Goal: Task Accomplishment & Management: Complete application form

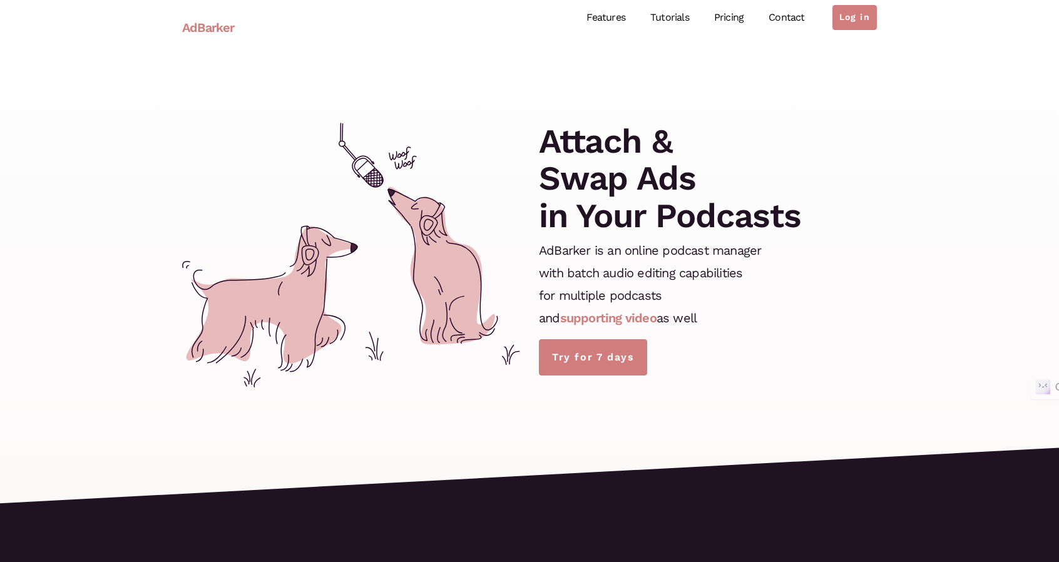
click at [609, 19] on link "Features" at bounding box center [606, 18] width 64 height 56
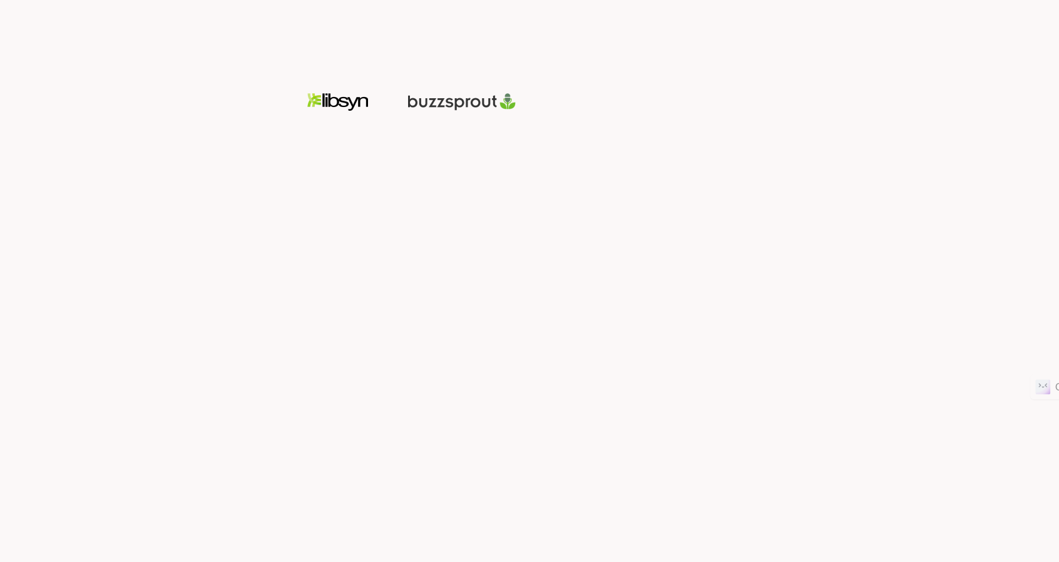
scroll to position [1818, 0]
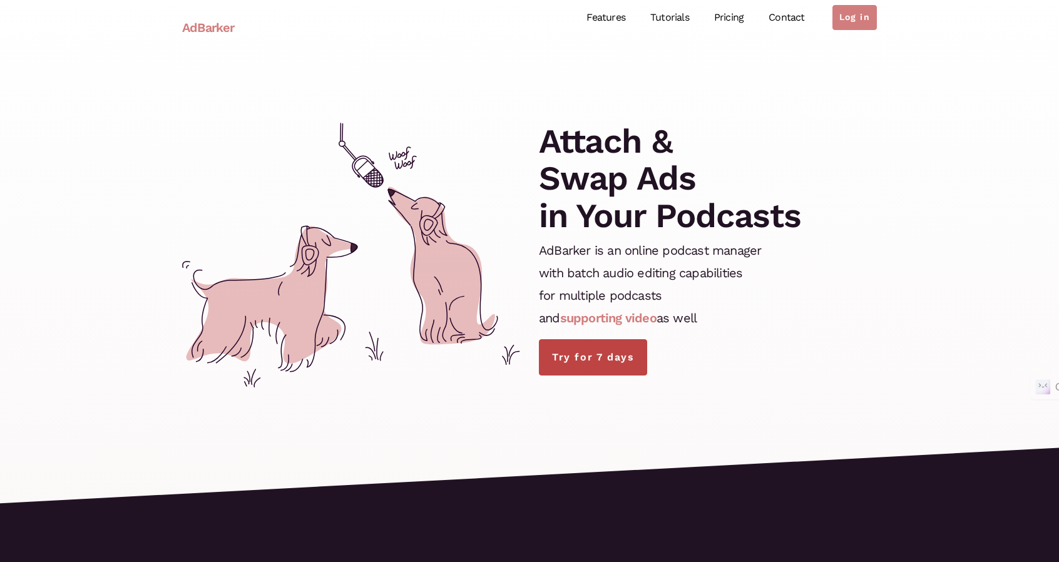
click at [633, 367] on link "Try for 7 days" at bounding box center [593, 357] width 108 height 36
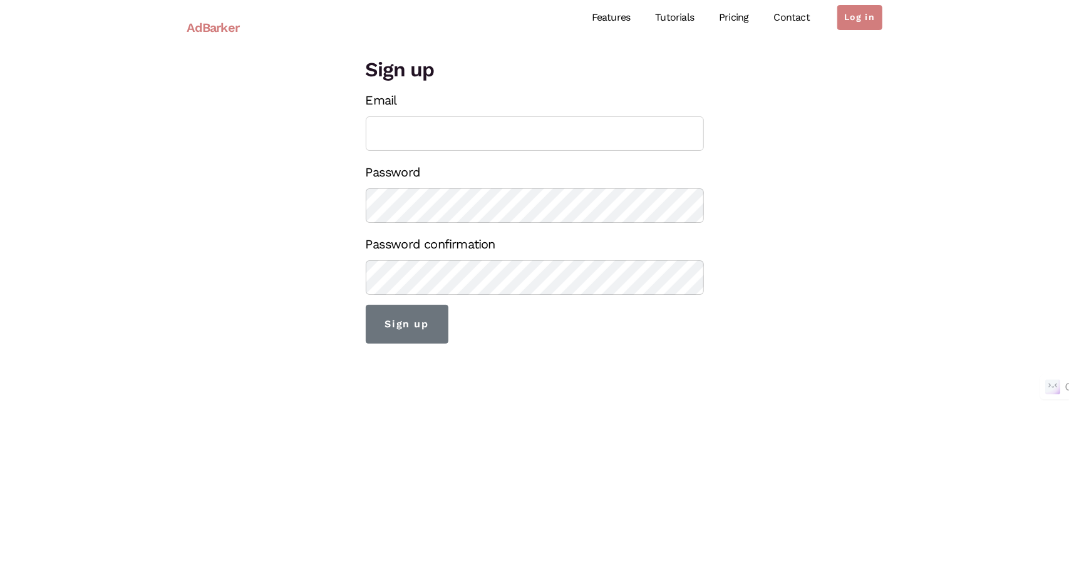
click at [463, 133] on input "Email" at bounding box center [535, 133] width 338 height 34
type input "alanaterrybooks@gmail.com"
click at [342, 212] on div "Sign up Email alanaterrybooks@gmail.com Password Password confirmation Sign up" at bounding box center [535, 199] width 714 height 289
click at [410, 330] on input "Sign up" at bounding box center [407, 324] width 83 height 39
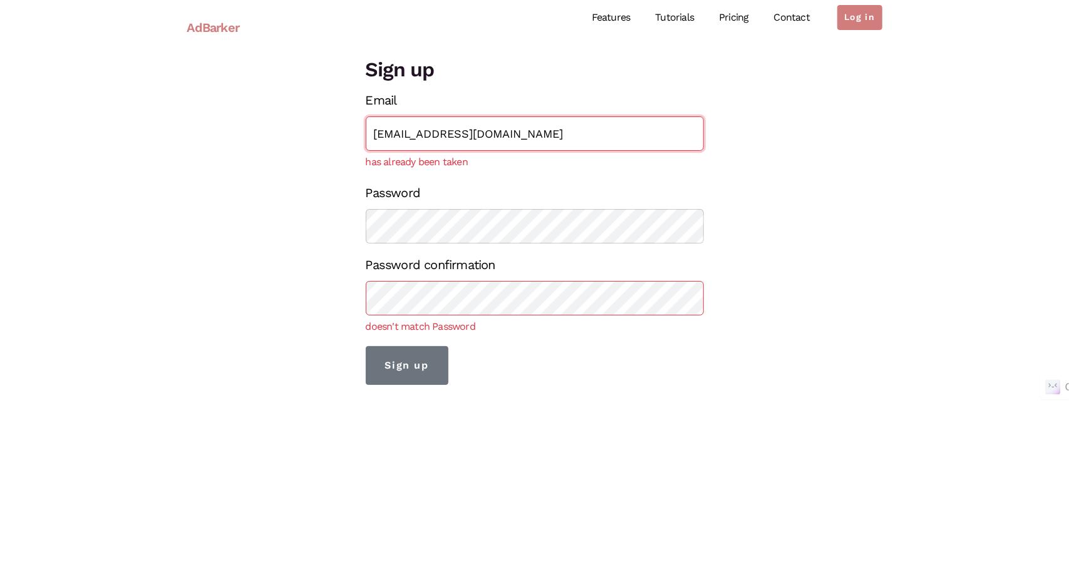
click at [462, 142] on input "alanaterrybooks@gmail.com" at bounding box center [535, 133] width 338 height 34
type input "alanaterrybooks+tcj@gmail.com"
click at [306, 234] on div "Sign up Email alanaterrybooks+tcj@gmail.com has already been taken Password Pas…" at bounding box center [535, 220] width 714 height 330
click at [277, 315] on div "Sign up Email alanaterrybooks+tcj@gmail.com has already been taken Password Pas…" at bounding box center [535, 220] width 714 height 330
click at [400, 368] on input "Sign up" at bounding box center [407, 365] width 83 height 39
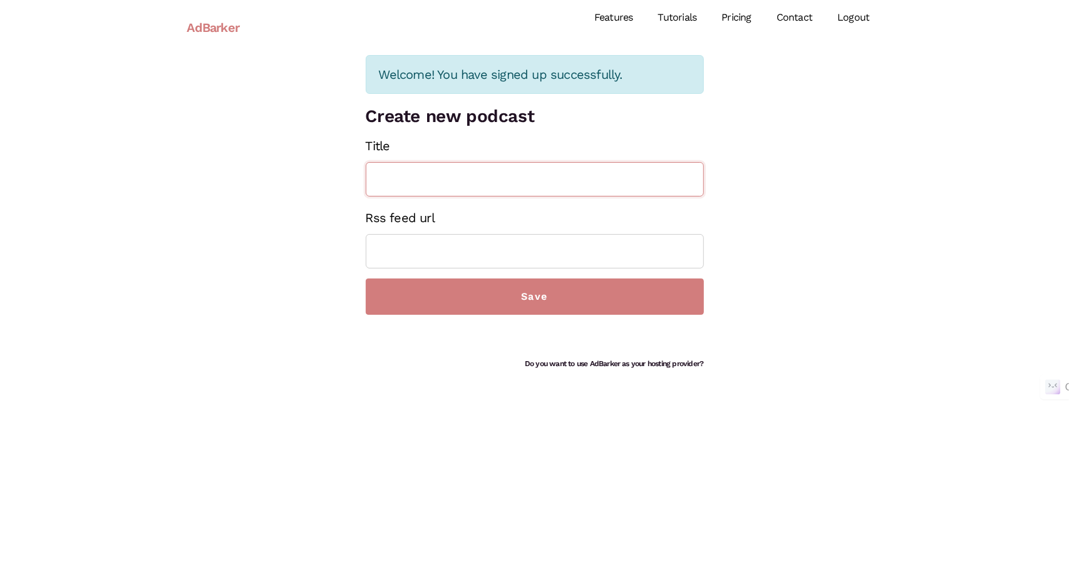
click at [547, 178] on input "Title" at bounding box center [535, 179] width 338 height 34
type input "Christian True-Crime Junkies!"
click at [420, 238] on input "Rss feed url" at bounding box center [535, 251] width 338 height 34
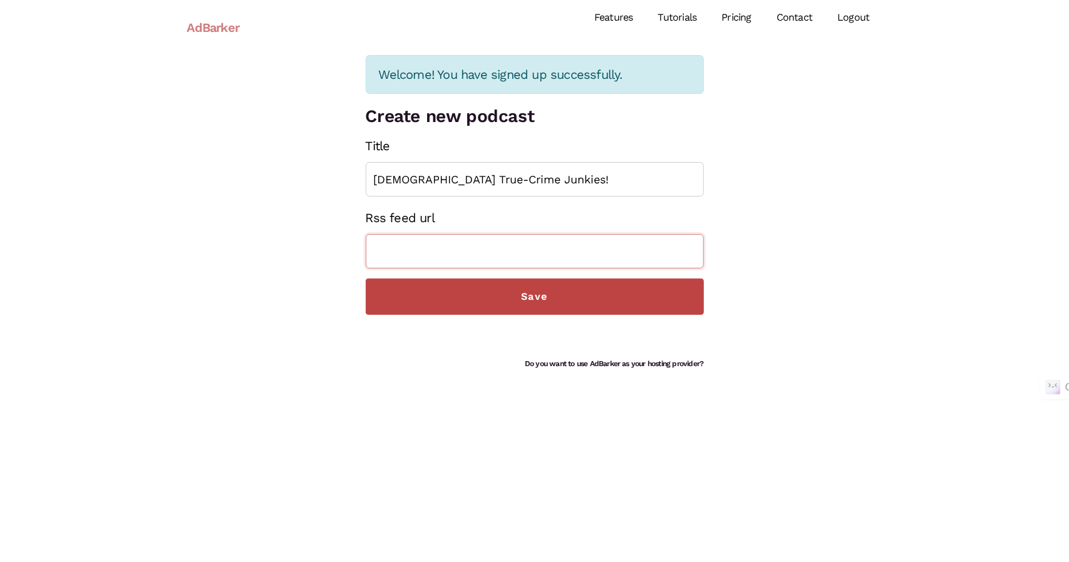
paste input "https://feeds.libsyn.com/590985/rss"
type input "https://feeds.libsyn.com/590985/rss"
click at [429, 289] on input "Save" at bounding box center [535, 297] width 338 height 36
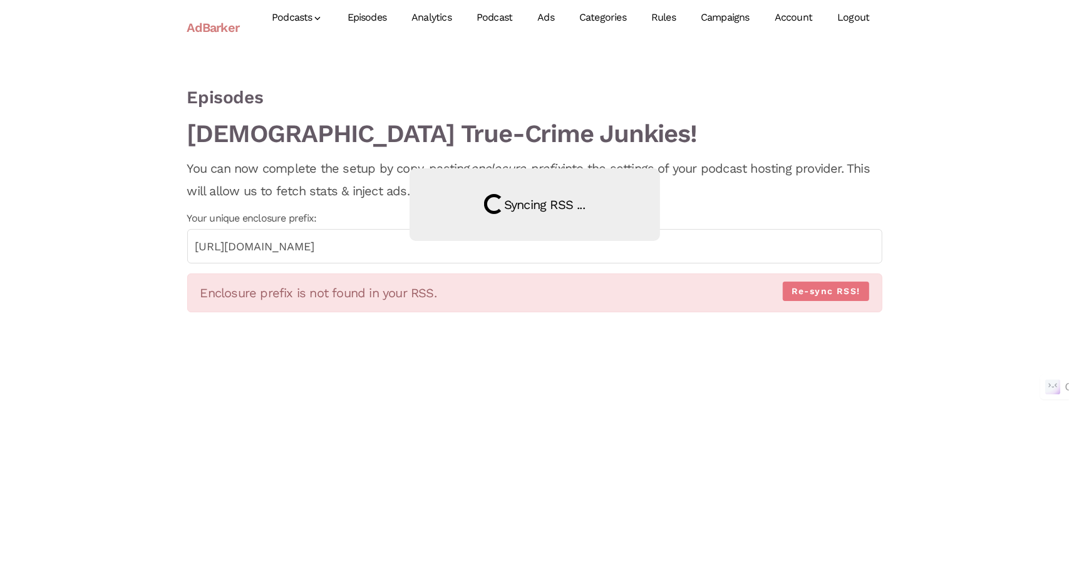
drag, startPoint x: 535, startPoint y: 254, endPoint x: 354, endPoint y: 250, distance: 181.0
click at [354, 250] on div "Loading Syncing RSS ..." at bounding box center [534, 281] width 1069 height 562
click at [346, 249] on div "Loading Syncing RSS ..." at bounding box center [534, 281] width 1069 height 562
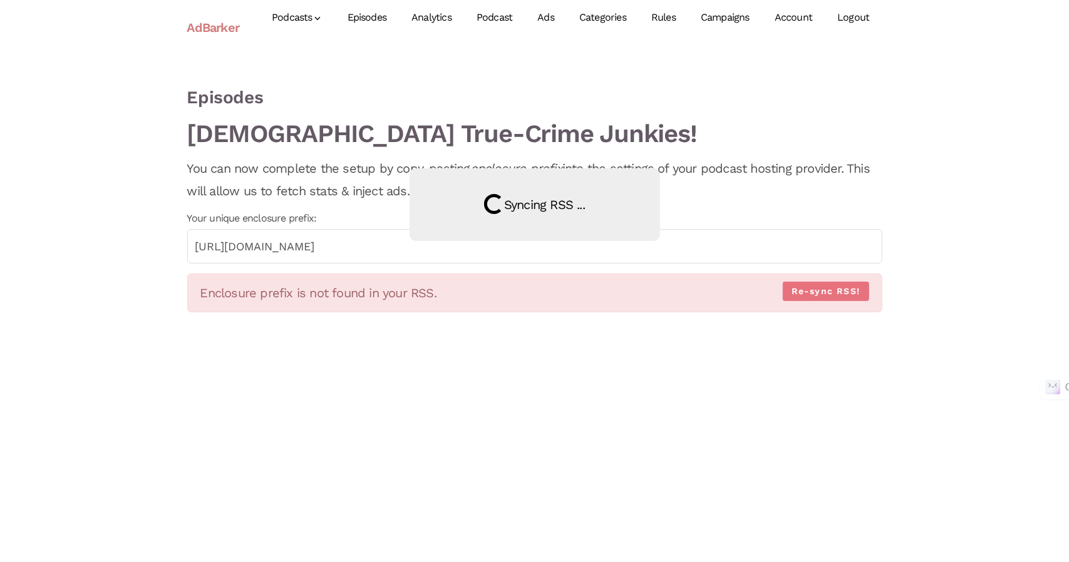
drag, startPoint x: 192, startPoint y: 246, endPoint x: 380, endPoint y: 243, distance: 188.5
click at [380, 243] on div "Loading Syncing RSS ..." at bounding box center [534, 281] width 1069 height 562
drag, startPoint x: 384, startPoint y: 242, endPoint x: 508, endPoint y: 255, distance: 124.6
click at [508, 255] on div "Loading Syncing RSS ..." at bounding box center [534, 281] width 1069 height 562
drag, startPoint x: 548, startPoint y: 251, endPoint x: 489, endPoint y: 245, distance: 59.2
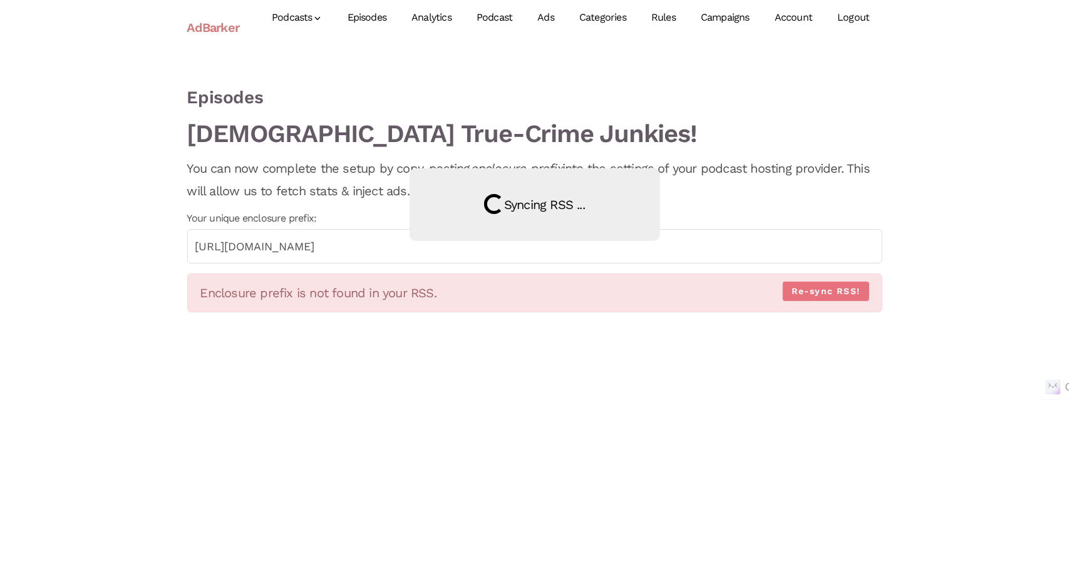
click at [489, 245] on div "Loading Syncing RSS ..." at bounding box center [534, 281] width 1069 height 562
drag, startPoint x: 298, startPoint y: 242, endPoint x: 467, endPoint y: 255, distance: 169.5
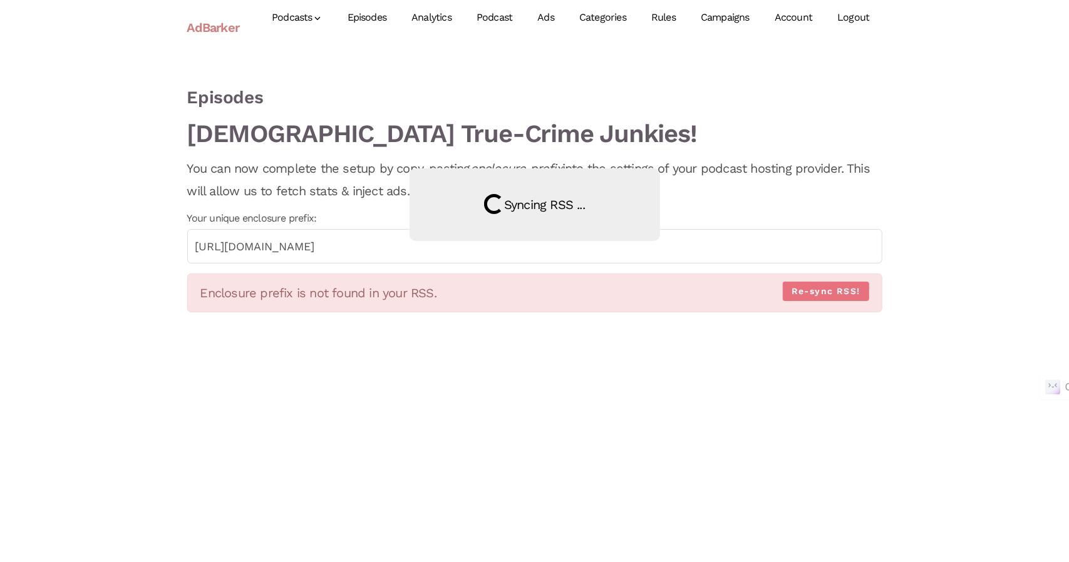
click at [467, 255] on div "Loading Syncing RSS ..." at bounding box center [534, 281] width 1069 height 562
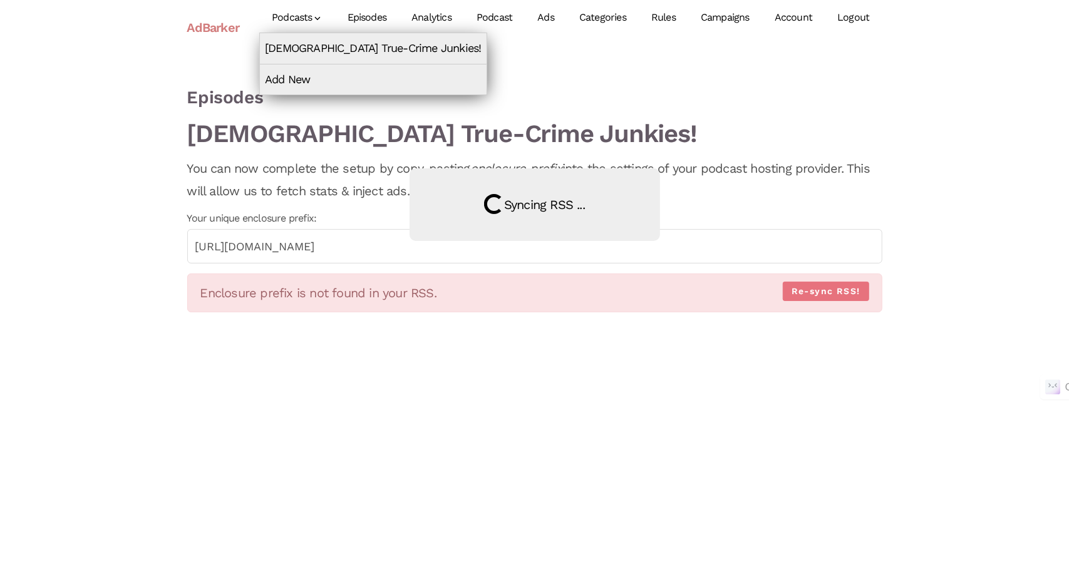
click at [308, 12] on link "Podcasts" at bounding box center [297, 18] width 76 height 56
click at [311, 49] on link "Christian True-Crime Junkies!" at bounding box center [373, 48] width 227 height 30
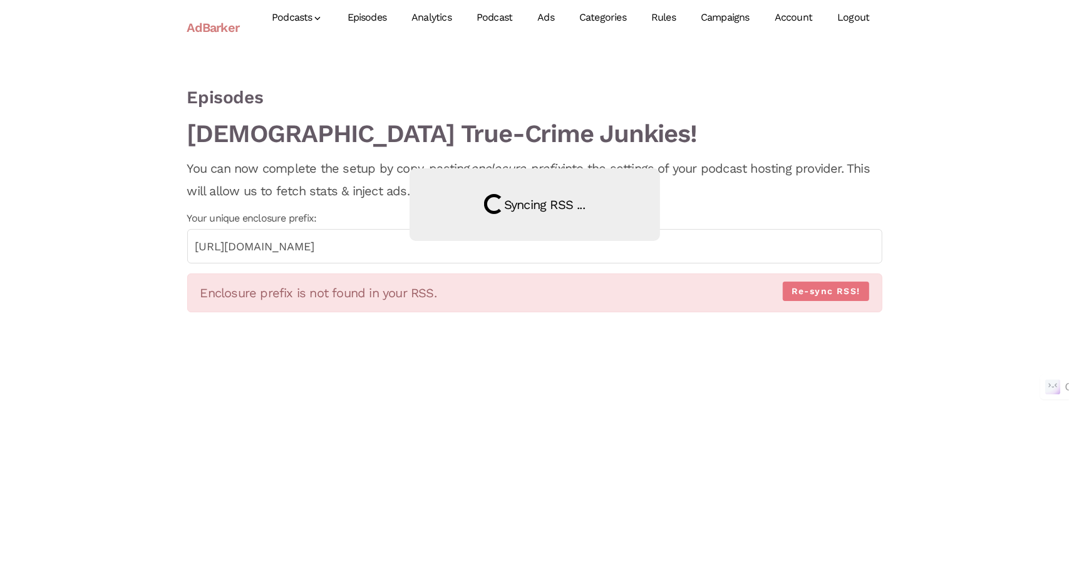
click at [376, 15] on link "Episodes" at bounding box center [367, 18] width 64 height 56
click at [387, 28] on link "Episodes" at bounding box center [367, 18] width 64 height 56
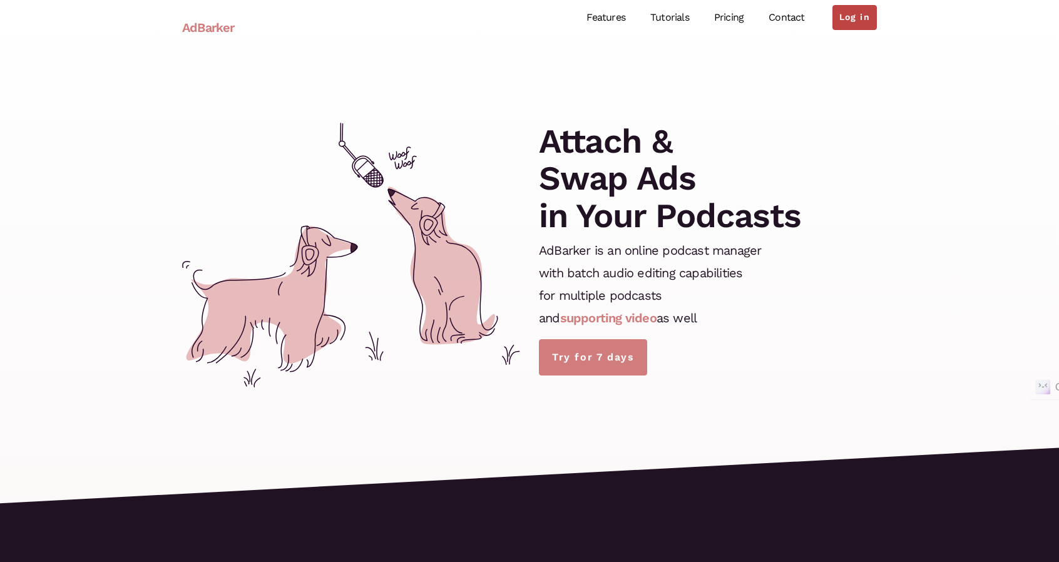
click at [859, 14] on link "Log in" at bounding box center [855, 17] width 44 height 25
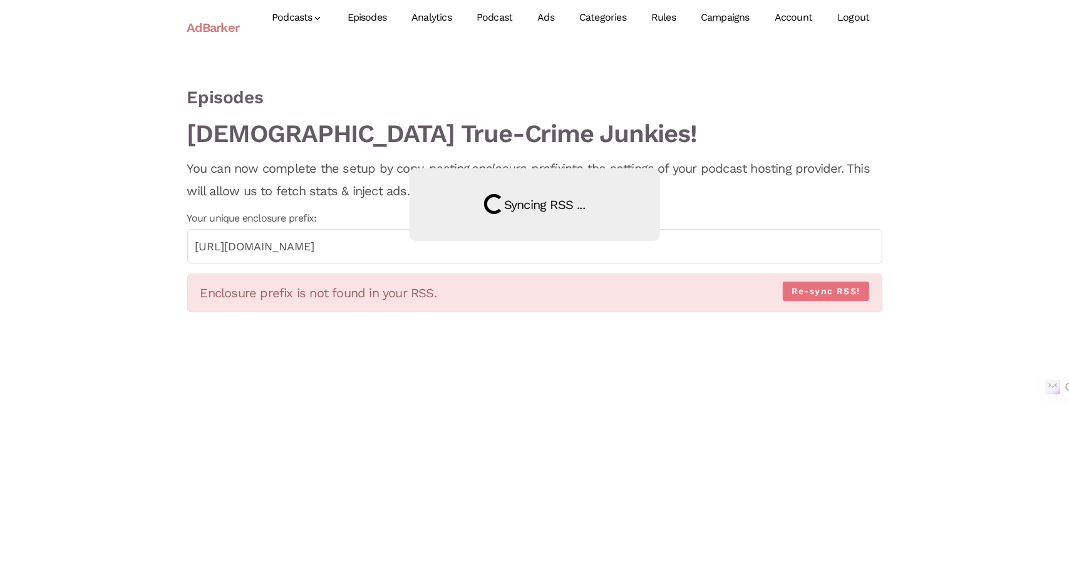
drag, startPoint x: 557, startPoint y: 249, endPoint x: 298, endPoint y: 265, distance: 259.1
click at [298, 265] on div "Loading Syncing RSS ..." at bounding box center [534, 281] width 1069 height 562
click at [367, 15] on link "Episodes" at bounding box center [367, 18] width 64 height 56
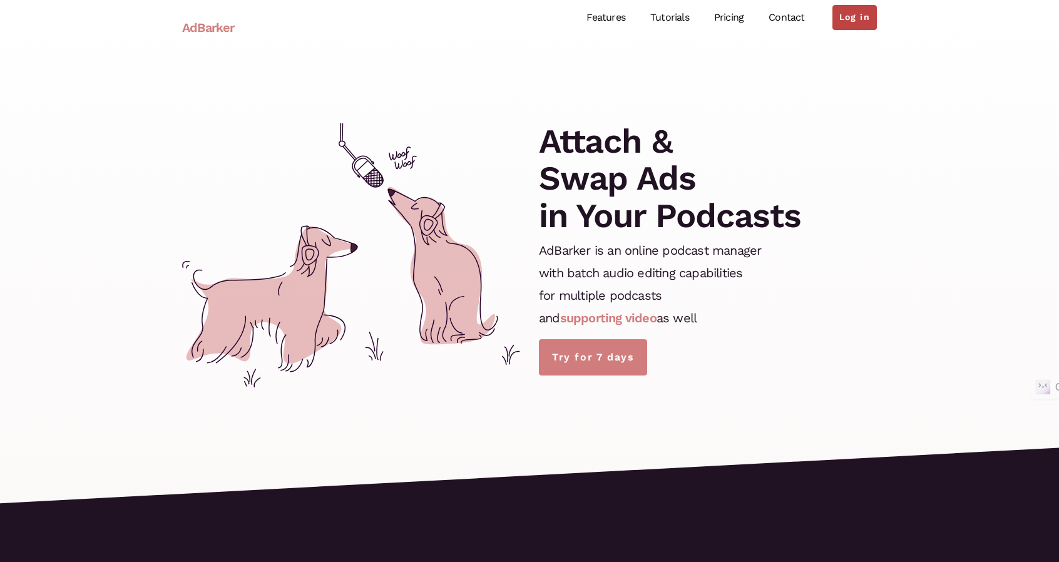
click at [847, 22] on link "Log in" at bounding box center [855, 17] width 44 height 25
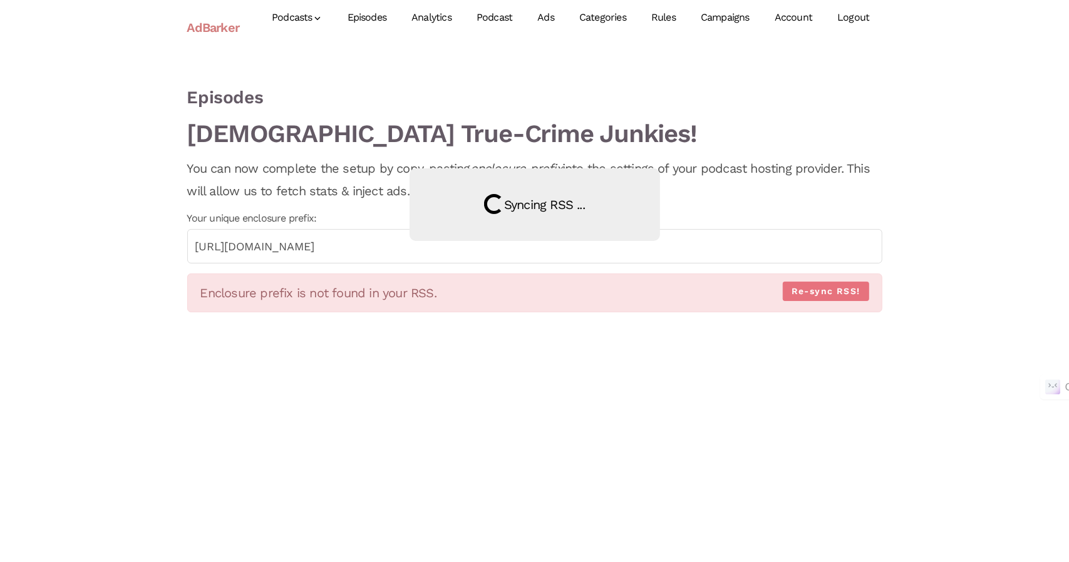
click at [813, 287] on div "Loading Syncing RSS ..." at bounding box center [534, 281] width 1069 height 562
click at [815, 292] on div "Loading Syncing RSS ..." at bounding box center [534, 281] width 1069 height 562
click at [375, 12] on link "Episodes" at bounding box center [367, 18] width 64 height 56
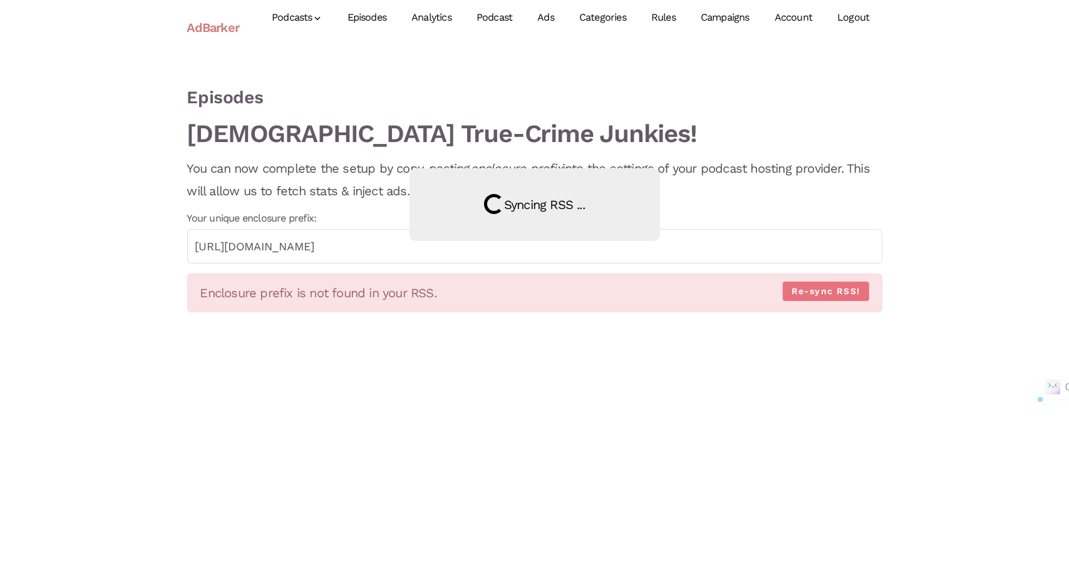
click at [436, 22] on link "Analytics" at bounding box center [431, 18] width 65 height 56
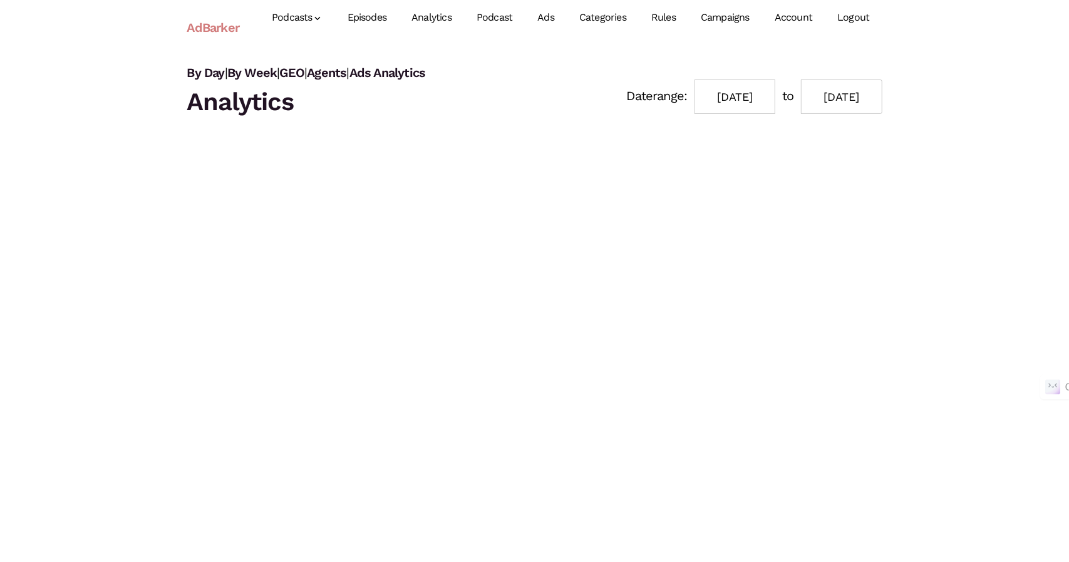
click at [507, 16] on link "Podcast" at bounding box center [494, 18] width 61 height 56
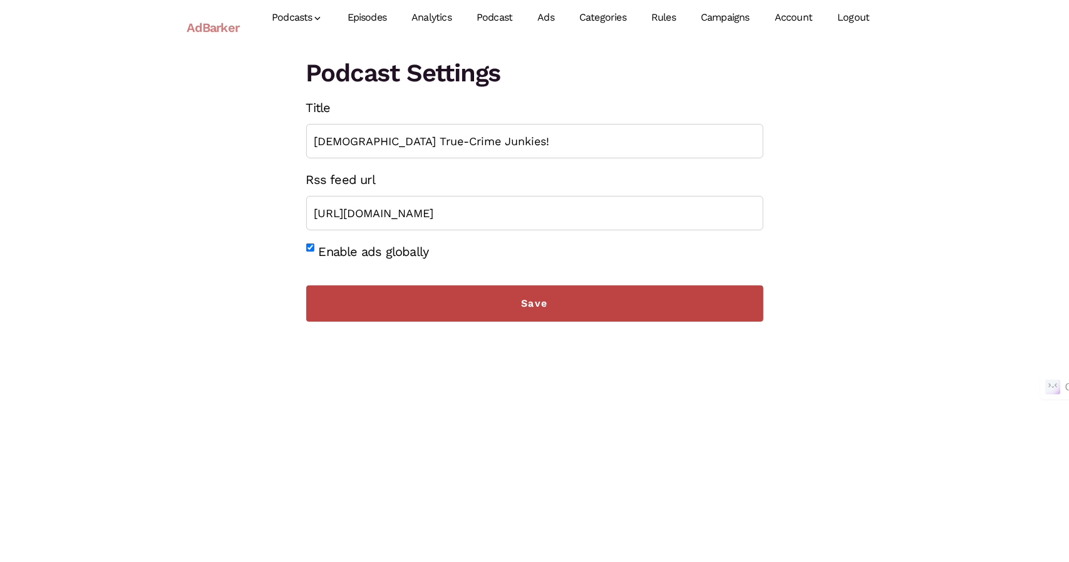
click at [500, 311] on input "Save" at bounding box center [534, 304] width 457 height 36
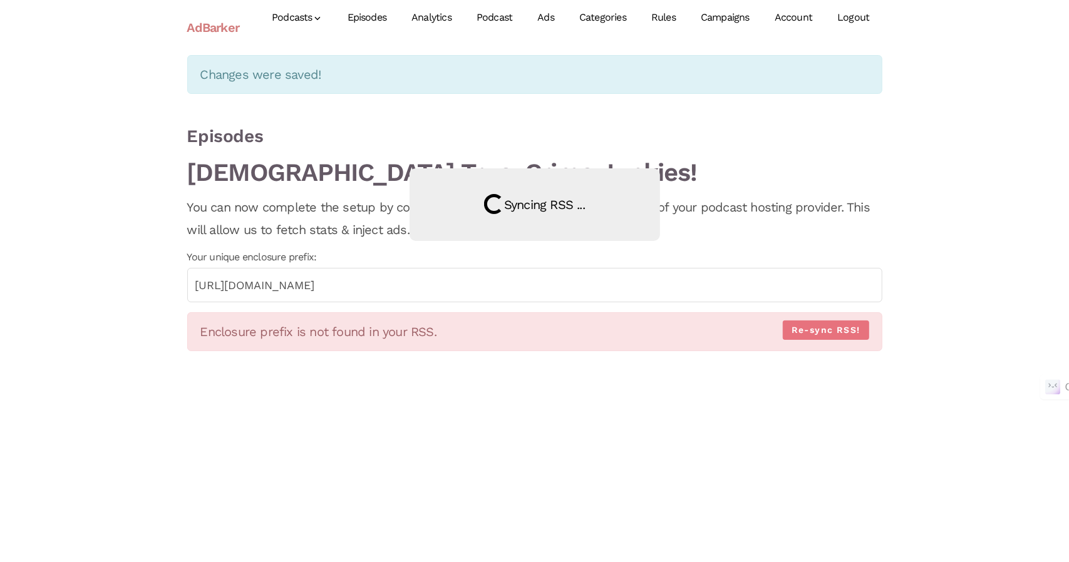
click at [556, 17] on link "Ads" at bounding box center [546, 18] width 42 height 56
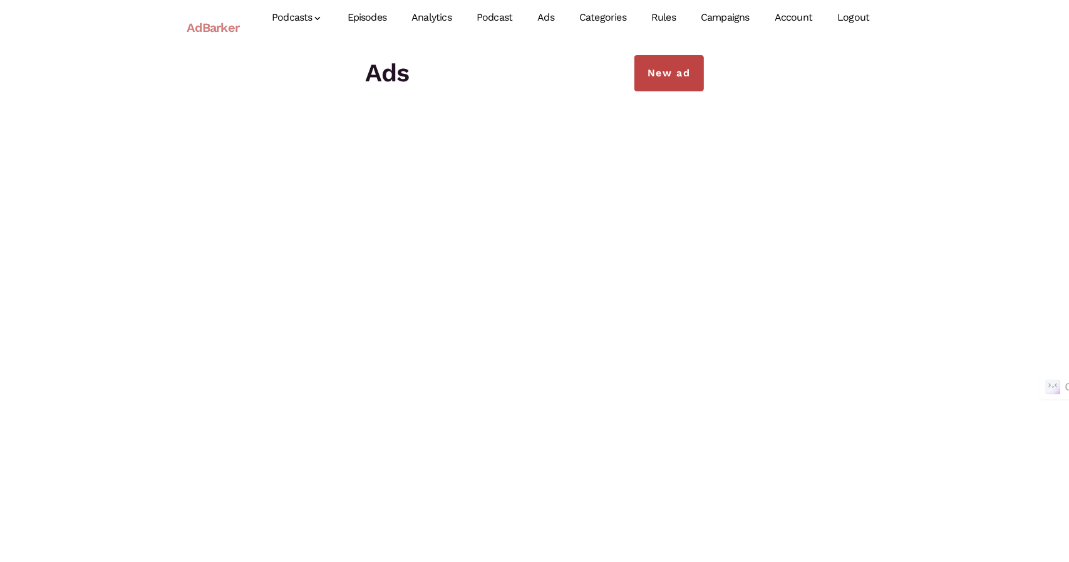
click at [657, 76] on link "New ad" at bounding box center [668, 73] width 69 height 36
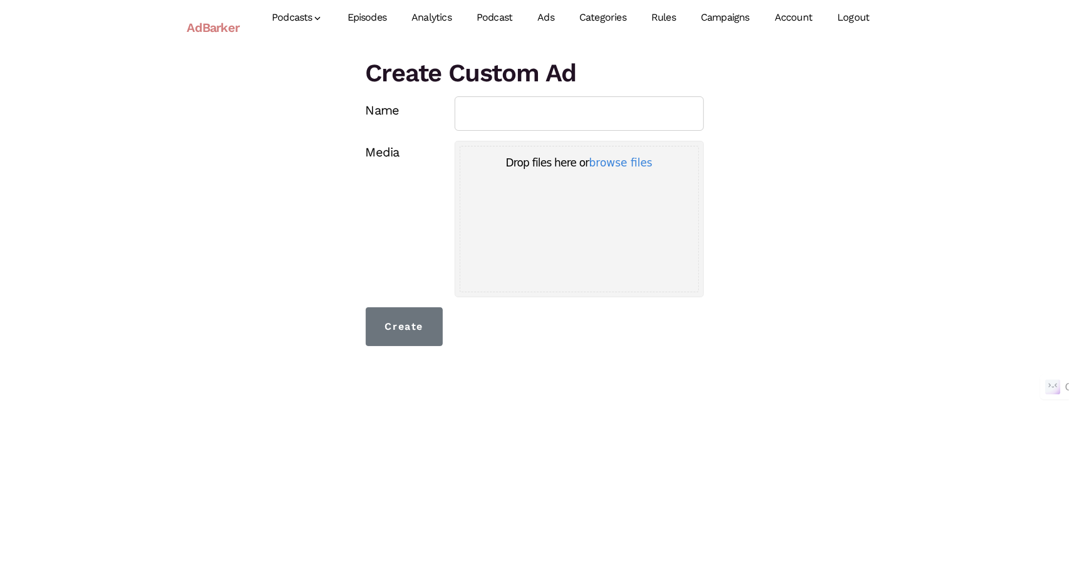
click at [728, 18] on link "Campaigns" at bounding box center [725, 18] width 74 height 56
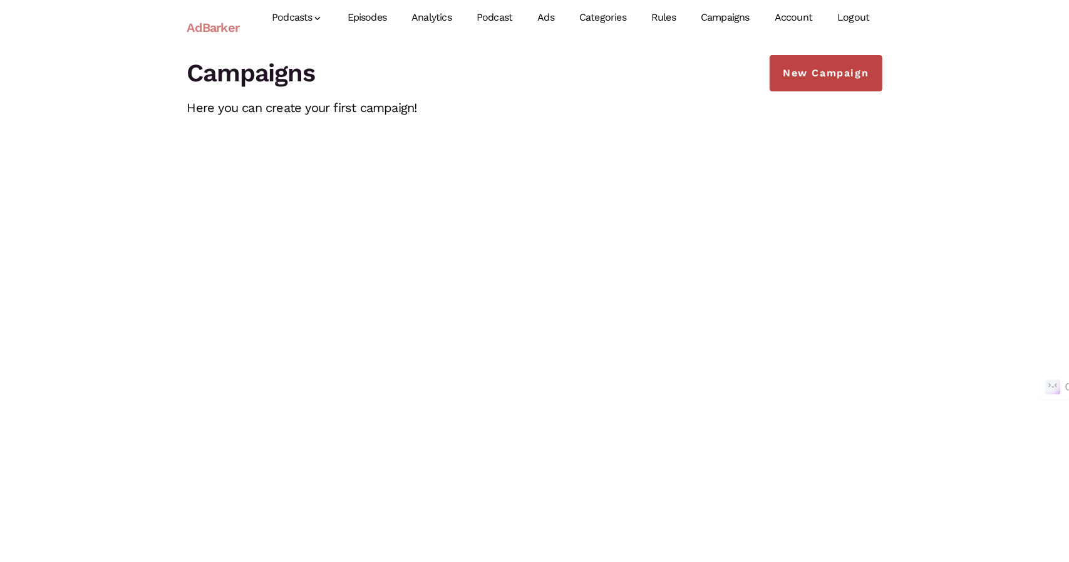
click at [801, 71] on link "New Campaign" at bounding box center [826, 73] width 112 height 36
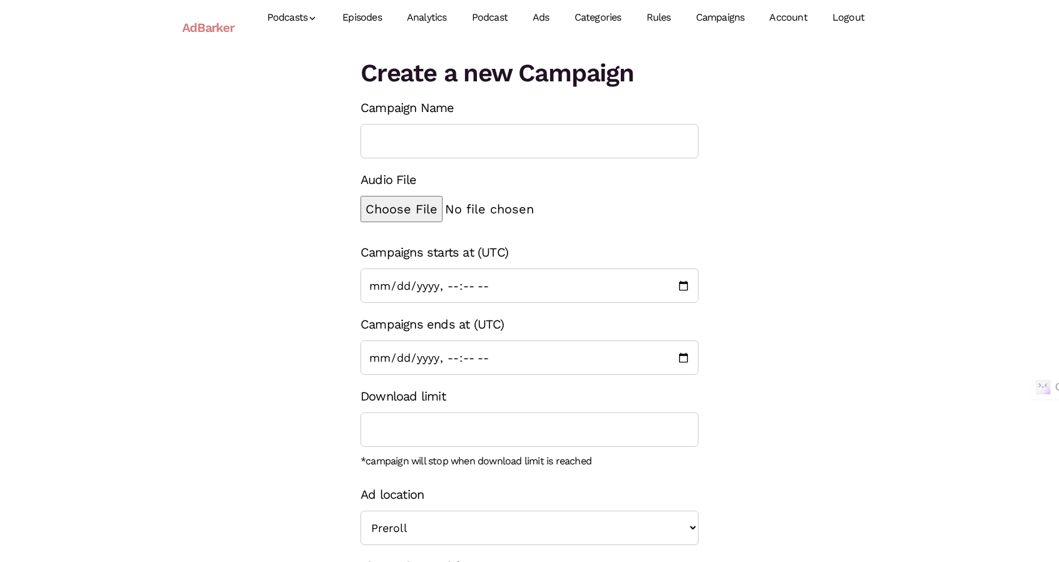
scroll to position [54, 0]
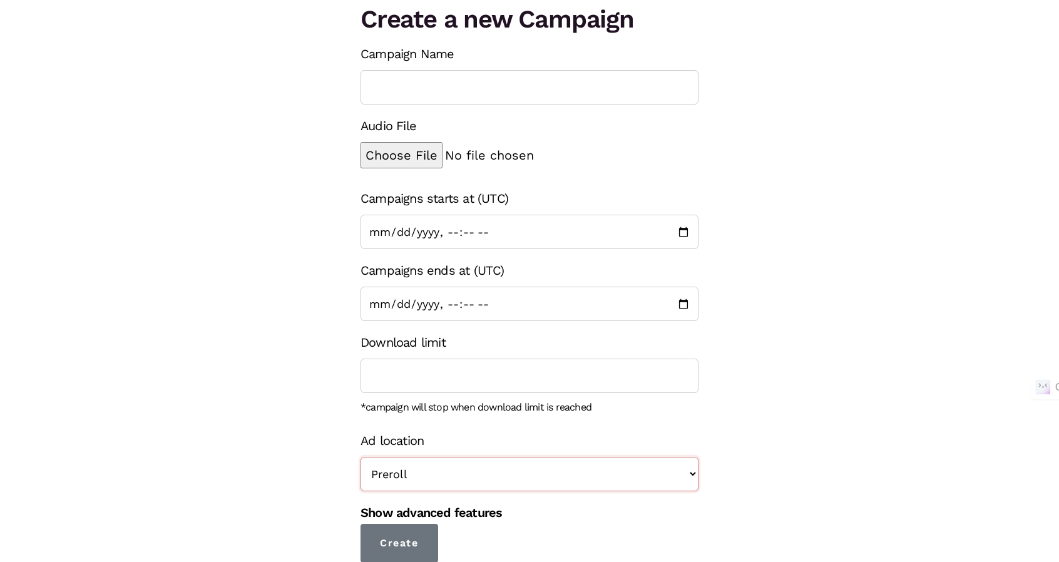
click at [446, 474] on select "Preroll Midroll Postroll" at bounding box center [530, 474] width 338 height 34
click at [427, 470] on select "Preroll Midroll Postroll" at bounding box center [530, 474] width 338 height 34
select select "midroll"
click at [361, 457] on select "Preroll Midroll Postroll" at bounding box center [530, 474] width 338 height 34
click at [417, 535] on input "Create" at bounding box center [400, 543] width 78 height 39
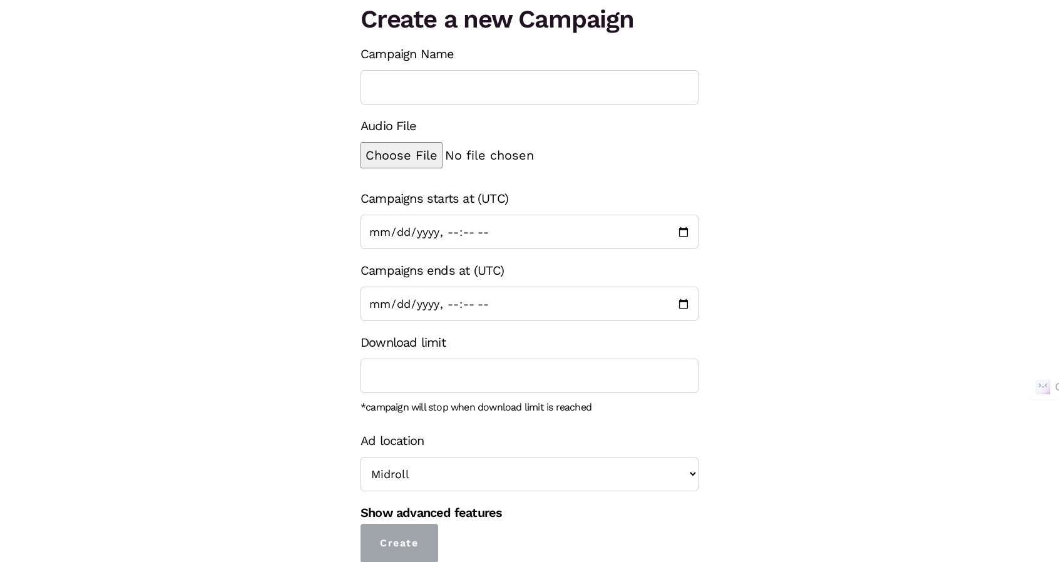
scroll to position [0, 0]
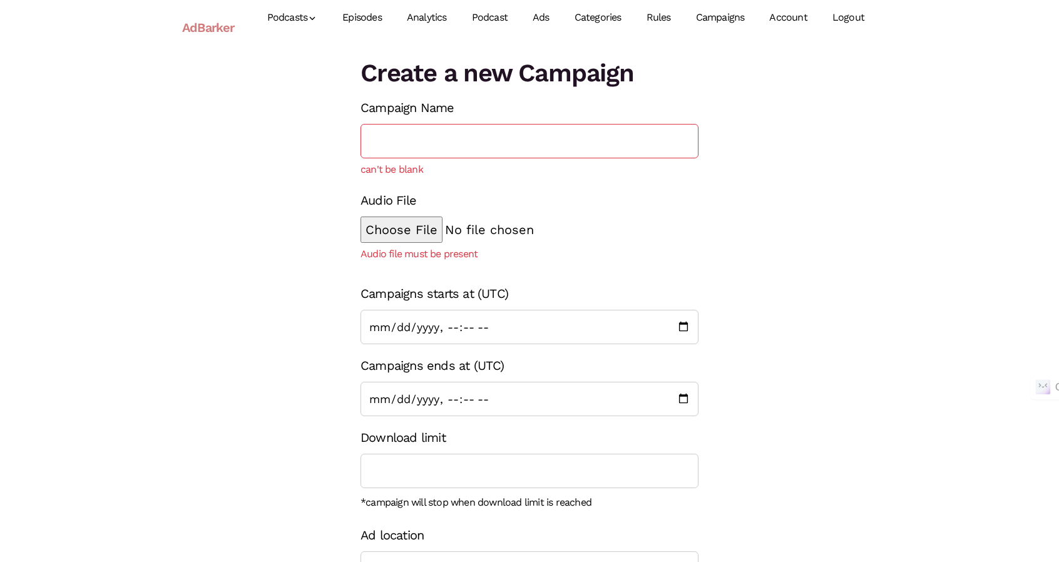
click at [668, 23] on link "Rules" at bounding box center [658, 18] width 49 height 56
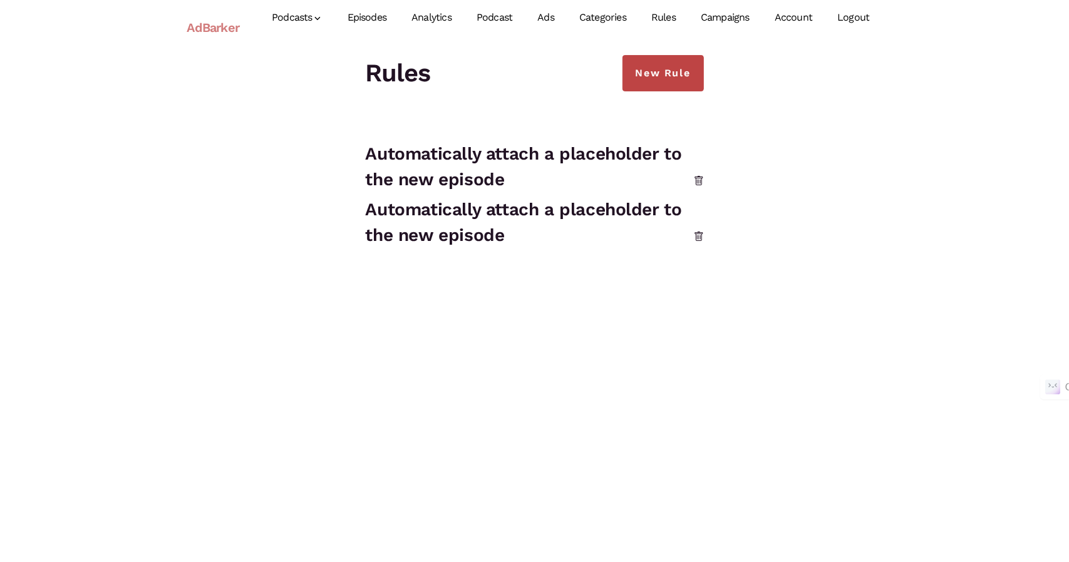
click at [680, 72] on link "New Rule" at bounding box center [662, 73] width 81 height 36
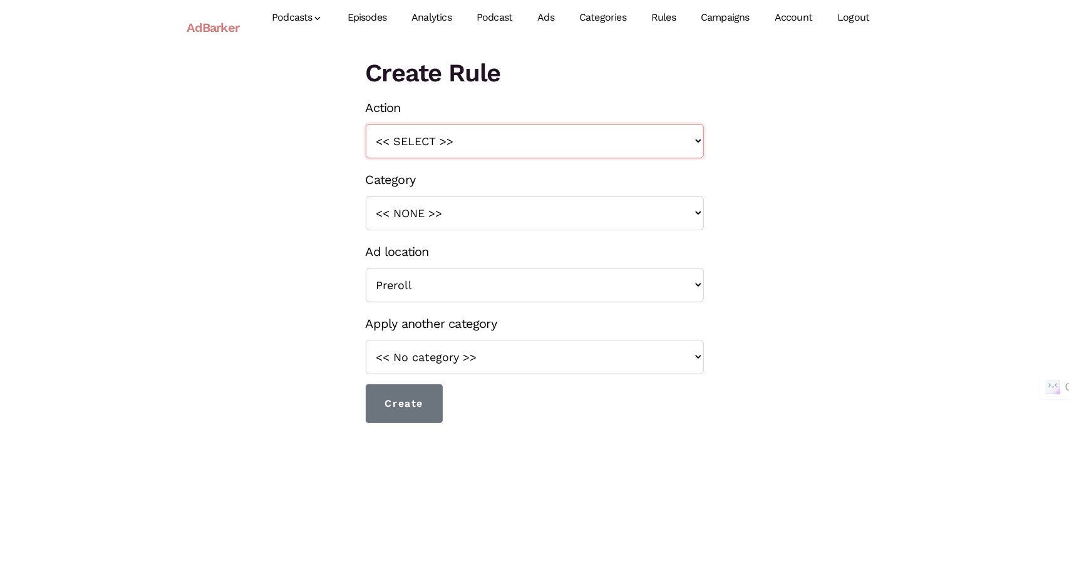
click at [413, 132] on select "<< SELECT >> Automatically attach a placeholder to the new episode Replace/remo…" at bounding box center [535, 141] width 338 height 34
click at [629, 19] on link "Categories" at bounding box center [603, 18] width 72 height 56
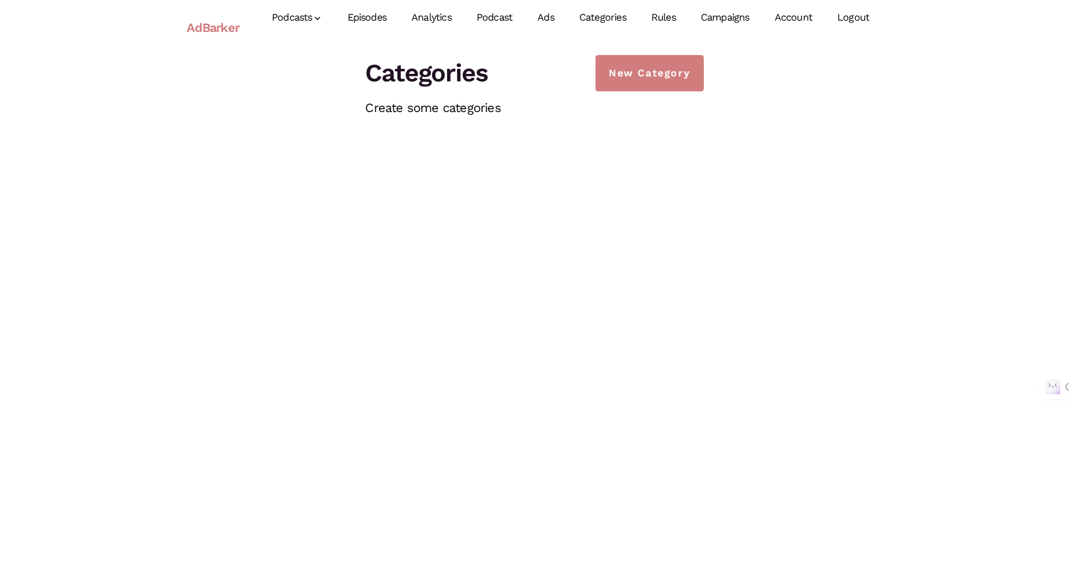
click at [789, 14] on link "Account" at bounding box center [793, 18] width 63 height 56
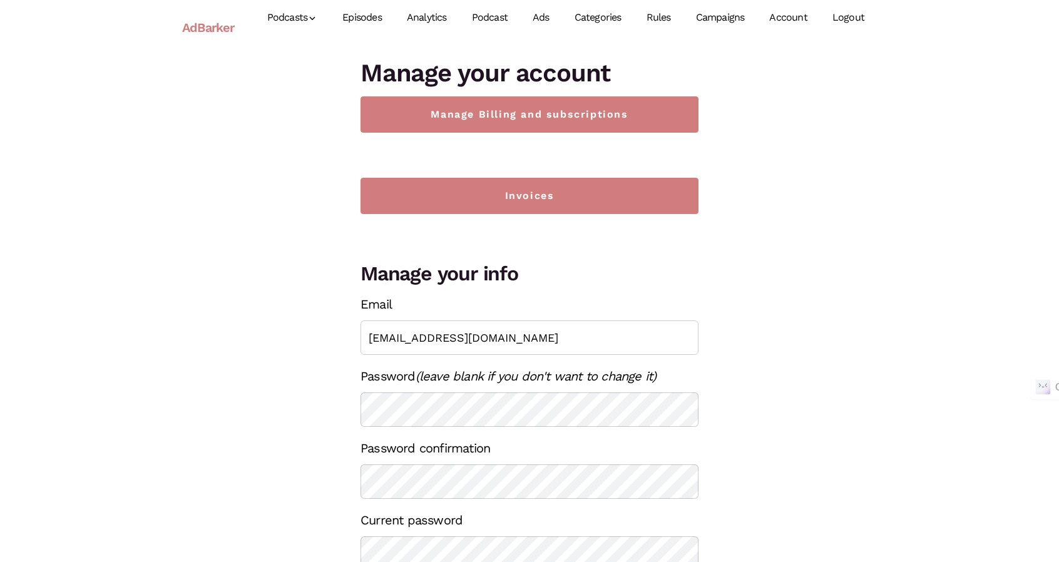
click at [374, 15] on link "Episodes" at bounding box center [362, 18] width 64 height 56
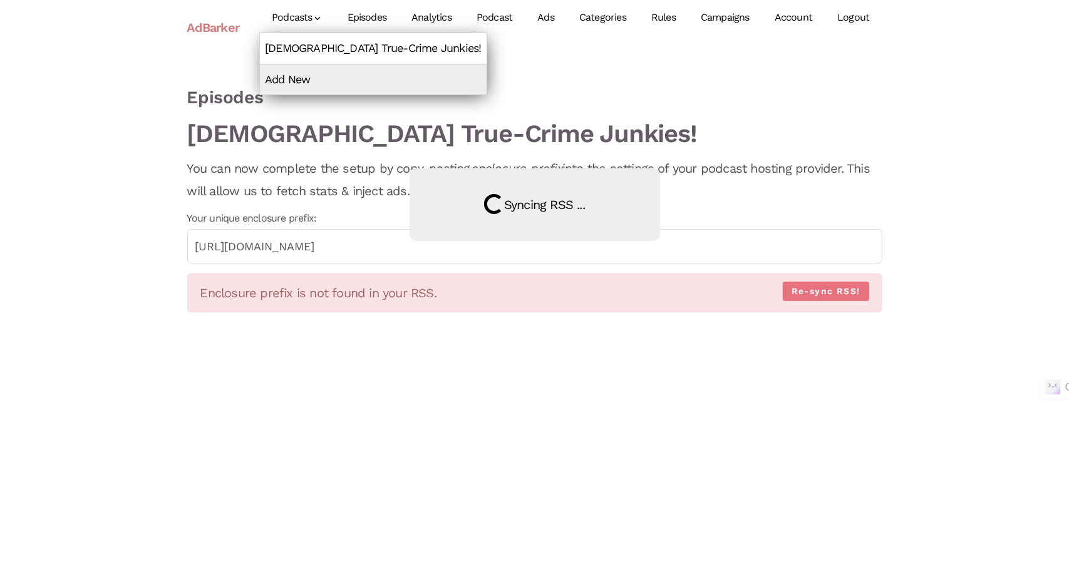
click at [308, 53] on link "Christian True-Crime Junkies!" at bounding box center [373, 48] width 227 height 30
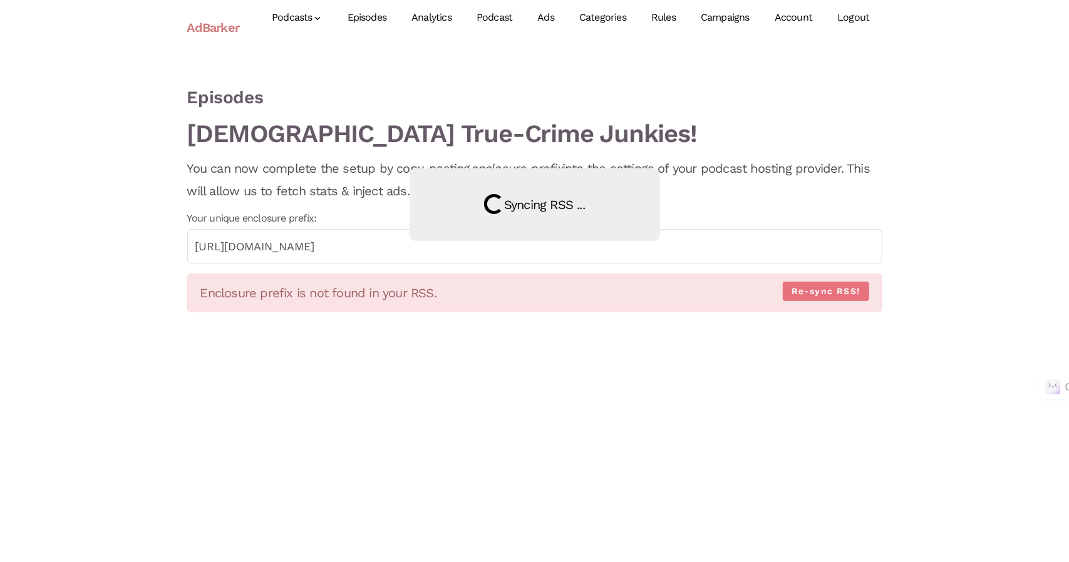
click at [443, 19] on link "Analytics" at bounding box center [431, 18] width 65 height 56
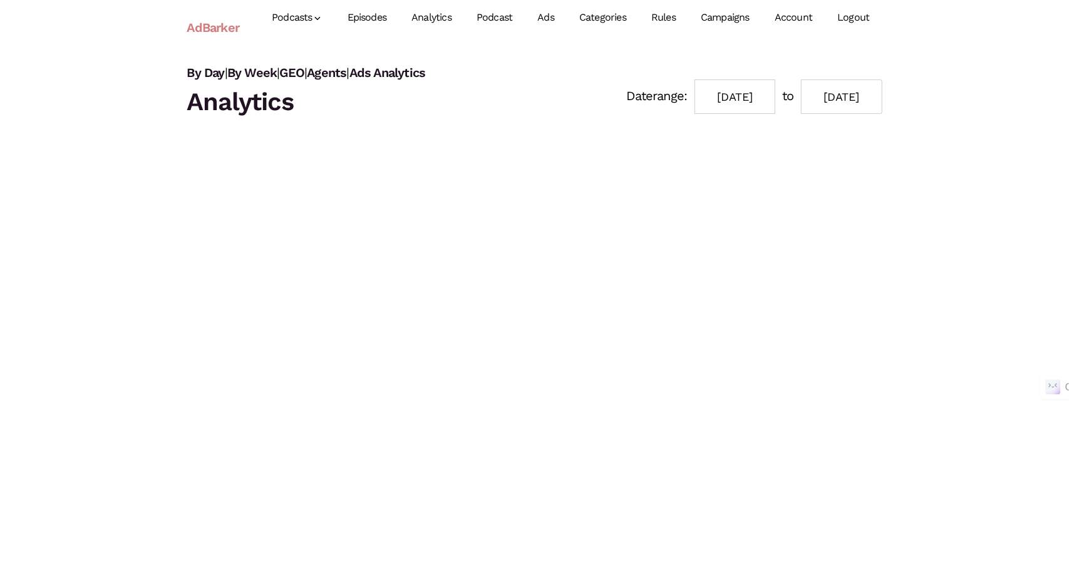
click at [503, 13] on link "Podcast" at bounding box center [494, 18] width 61 height 56
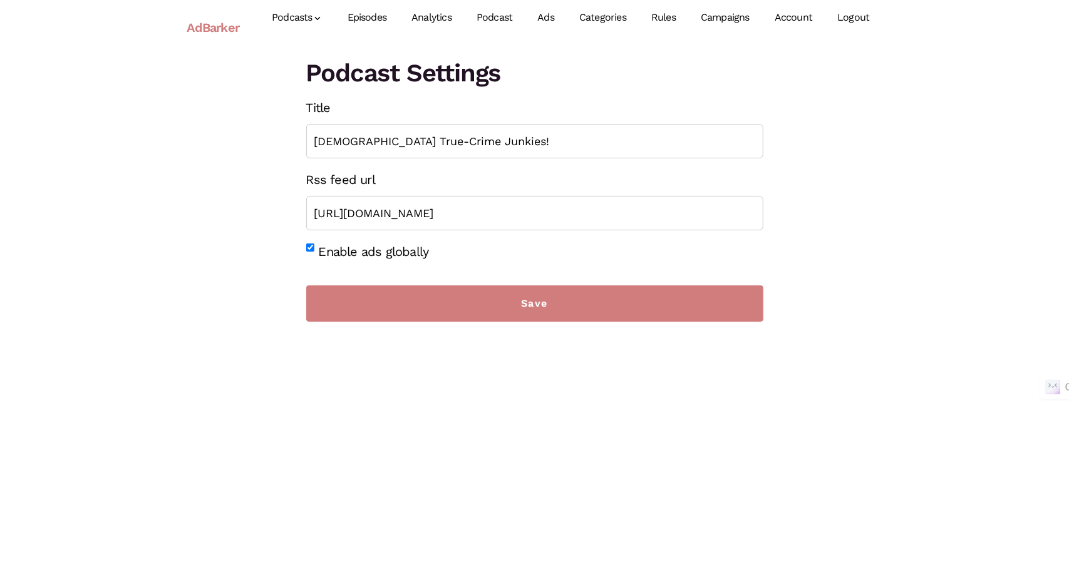
click at [548, 19] on link "Ads" at bounding box center [546, 18] width 42 height 56
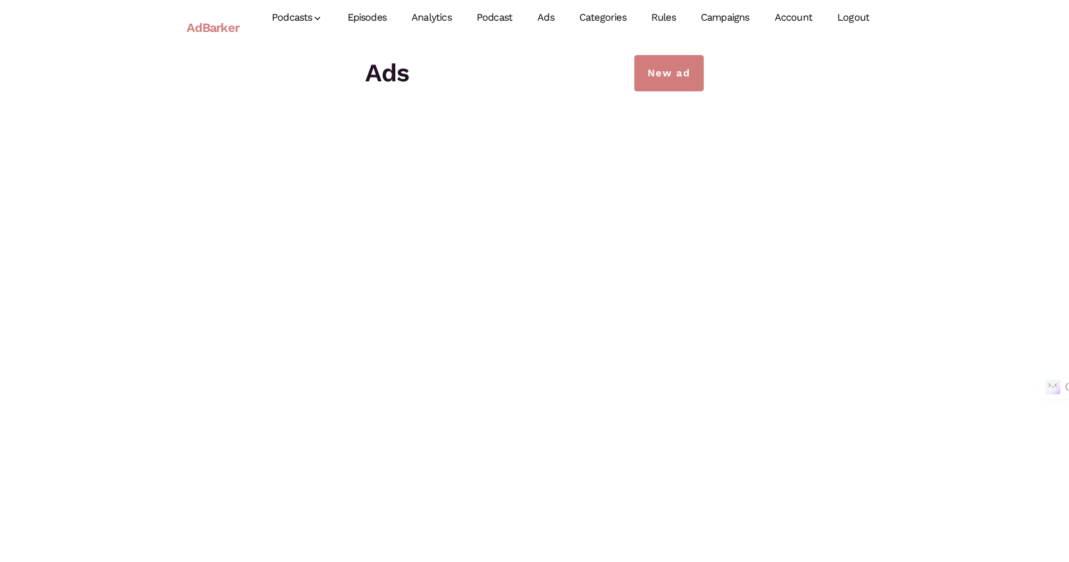
click at [370, 19] on link "Episodes" at bounding box center [367, 18] width 64 height 56
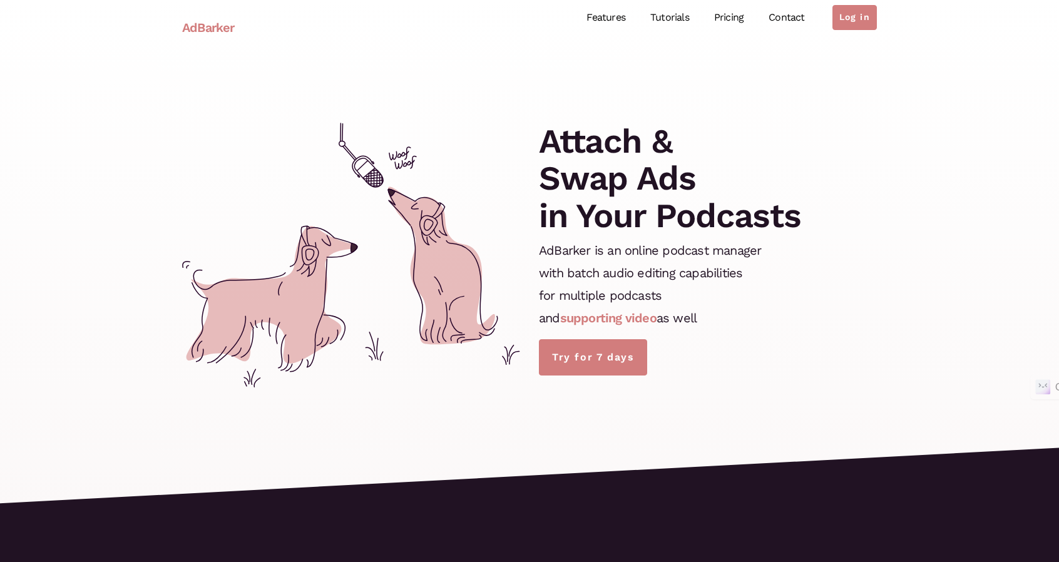
click at [669, 13] on link "Tutorials" at bounding box center [670, 18] width 64 height 56
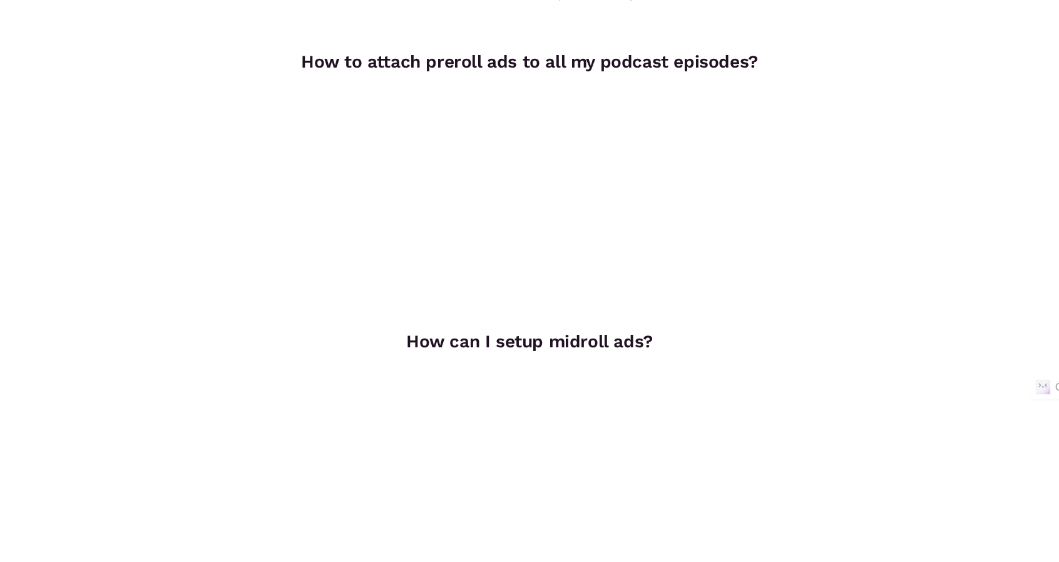
scroll to position [116, 0]
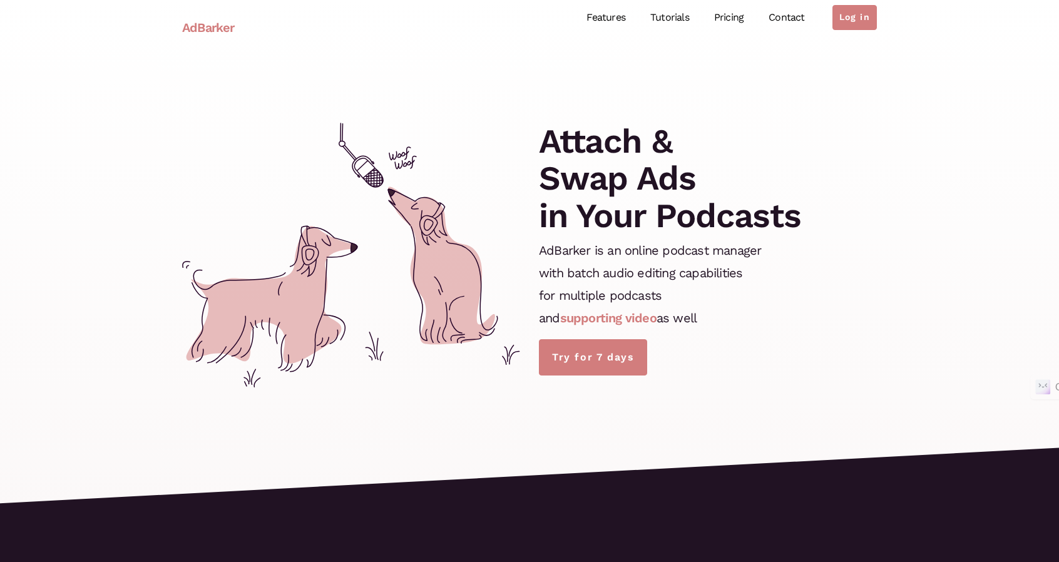
click at [615, 13] on link "Features" at bounding box center [606, 18] width 64 height 56
click at [712, 17] on link "Pricing" at bounding box center [729, 18] width 54 height 56
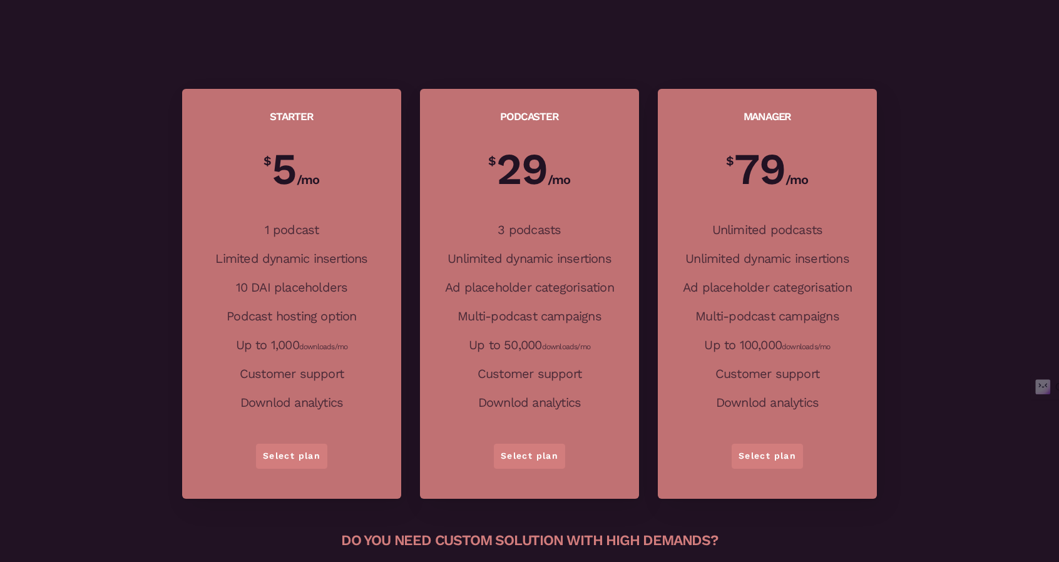
scroll to position [2637, 0]
